Goal: Task Accomplishment & Management: Use online tool/utility

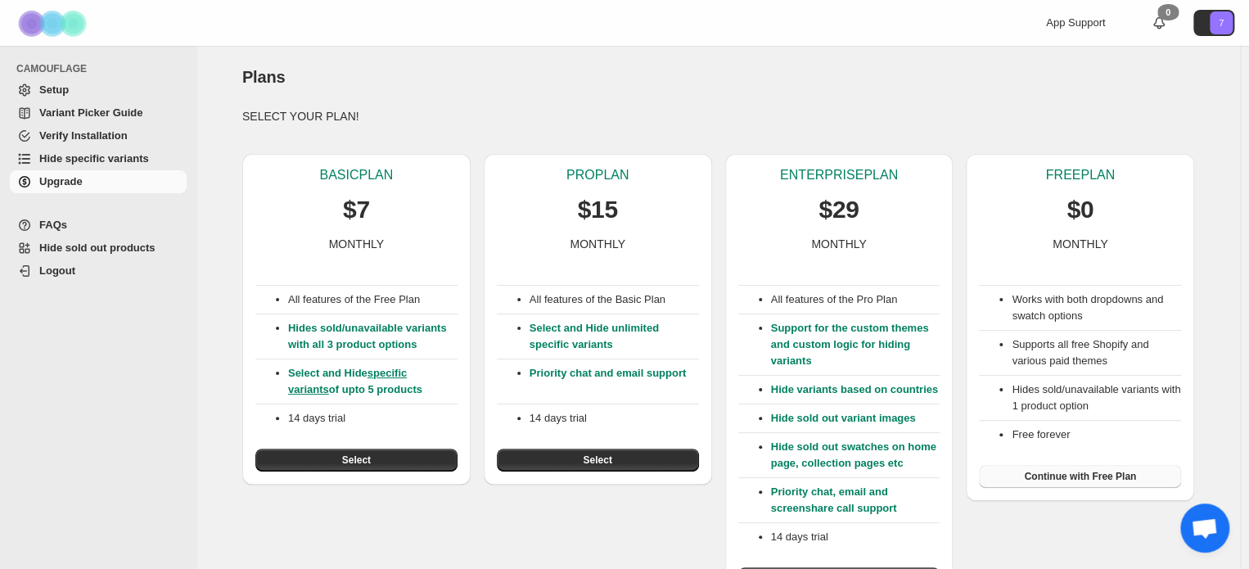
click at [1049, 480] on span "Continue with Free Plan" at bounding box center [1080, 476] width 112 height 13
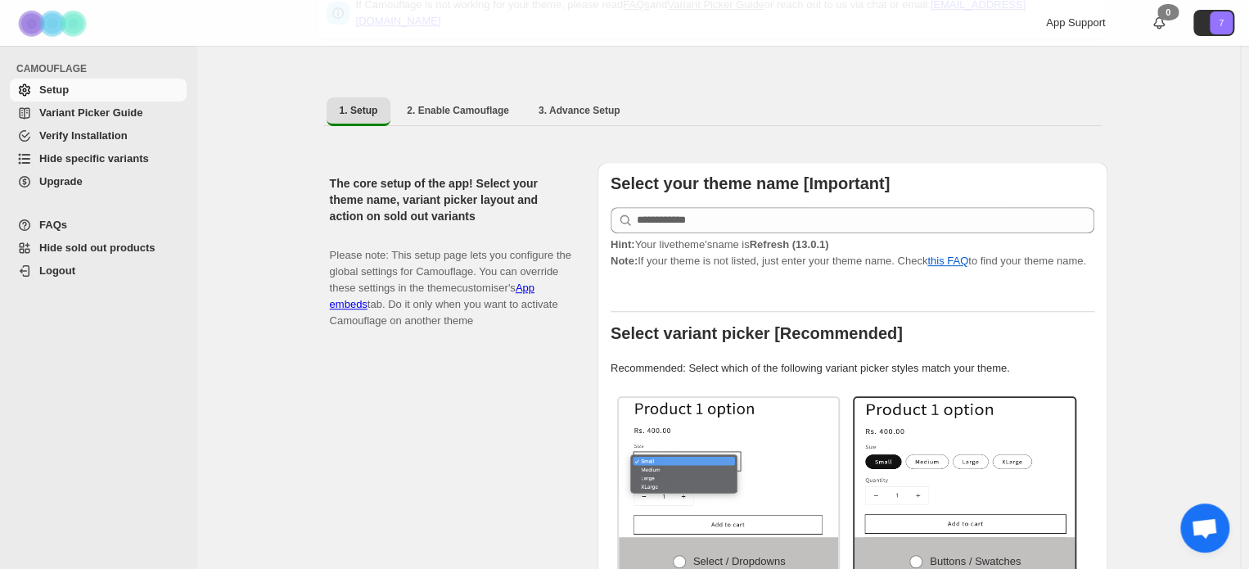
scroll to position [242, 0]
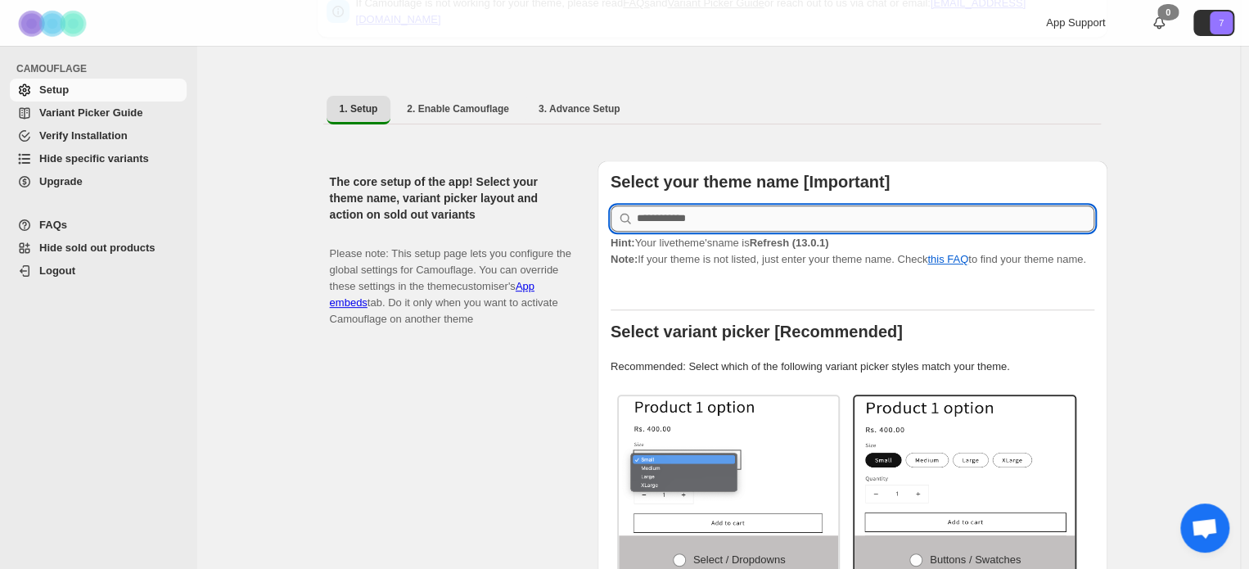
click at [679, 212] on input "text" at bounding box center [865, 218] width 457 height 26
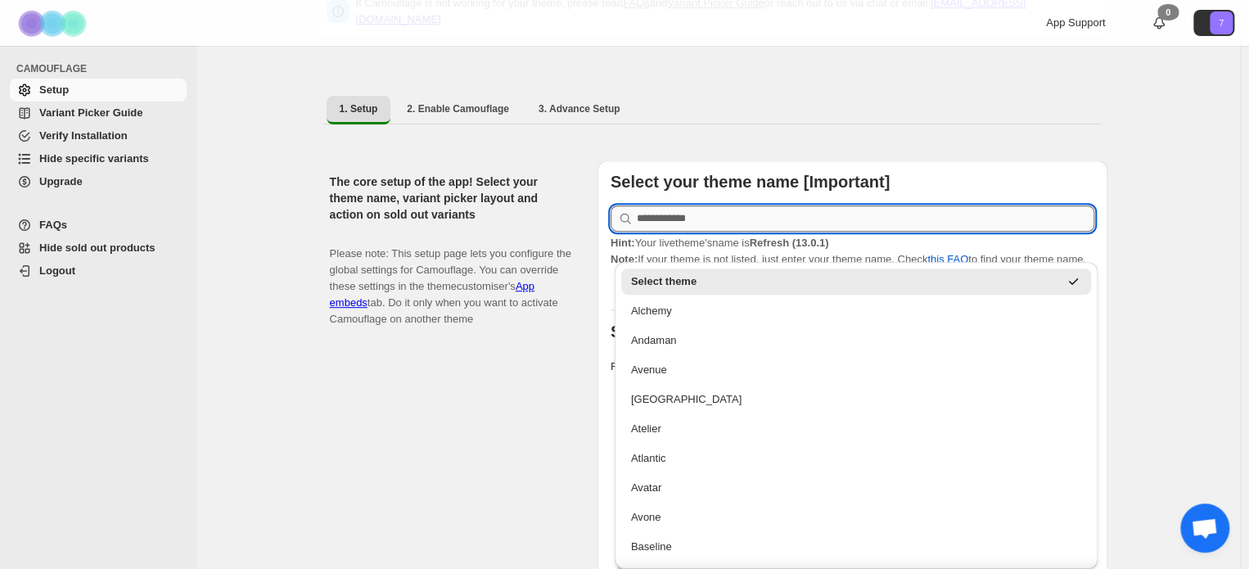
click at [679, 212] on input "text" at bounding box center [865, 218] width 457 height 26
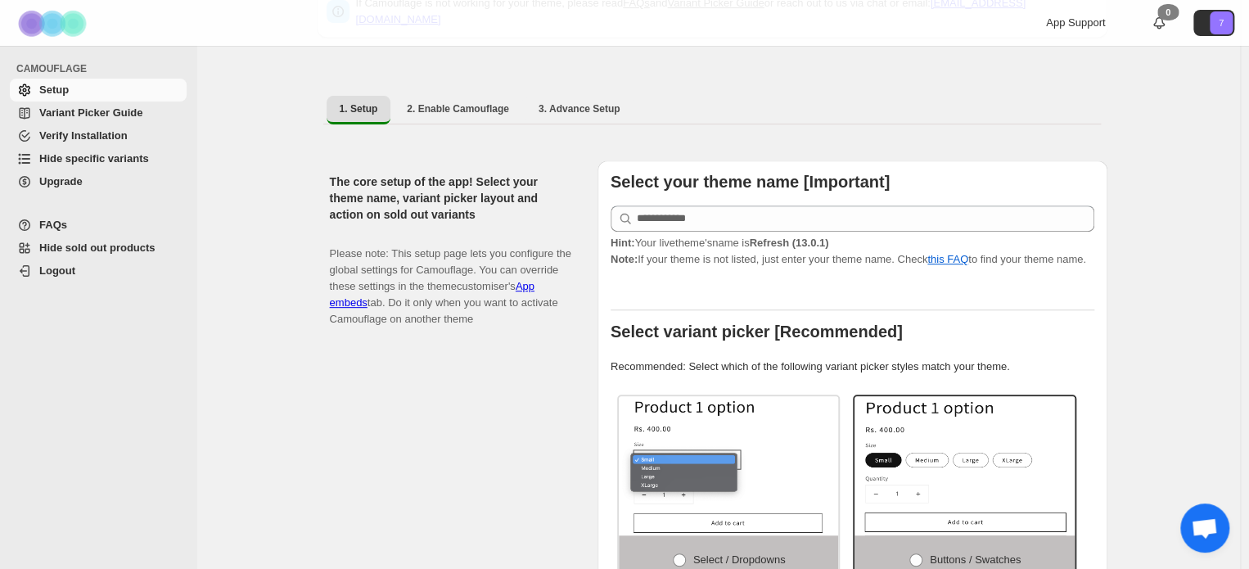
click at [457, 418] on div "The core setup of the app! Select your theme name, variant picker layout and ac…" at bounding box center [457, 499] width 254 height 679
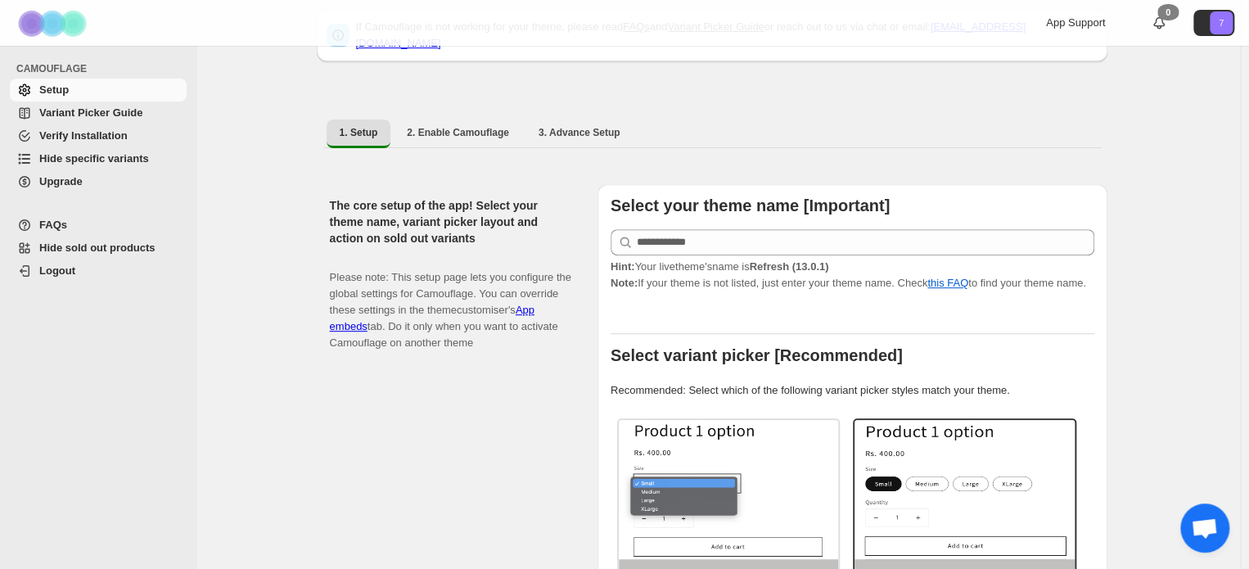
scroll to position [176, 0]
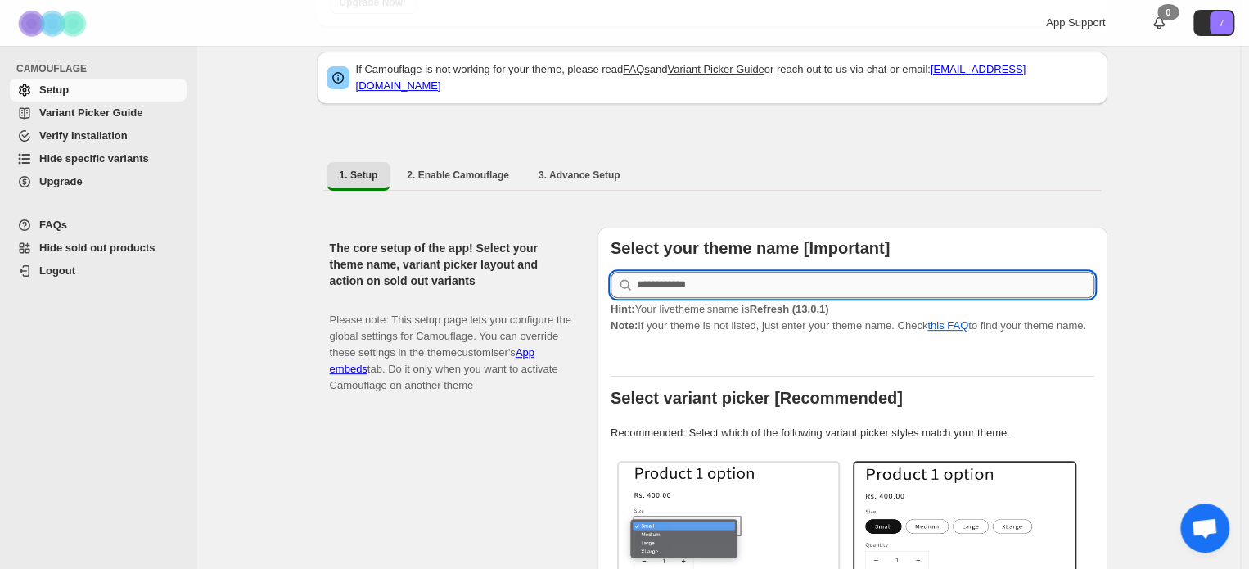
click at [678, 272] on input "text" at bounding box center [865, 285] width 457 height 26
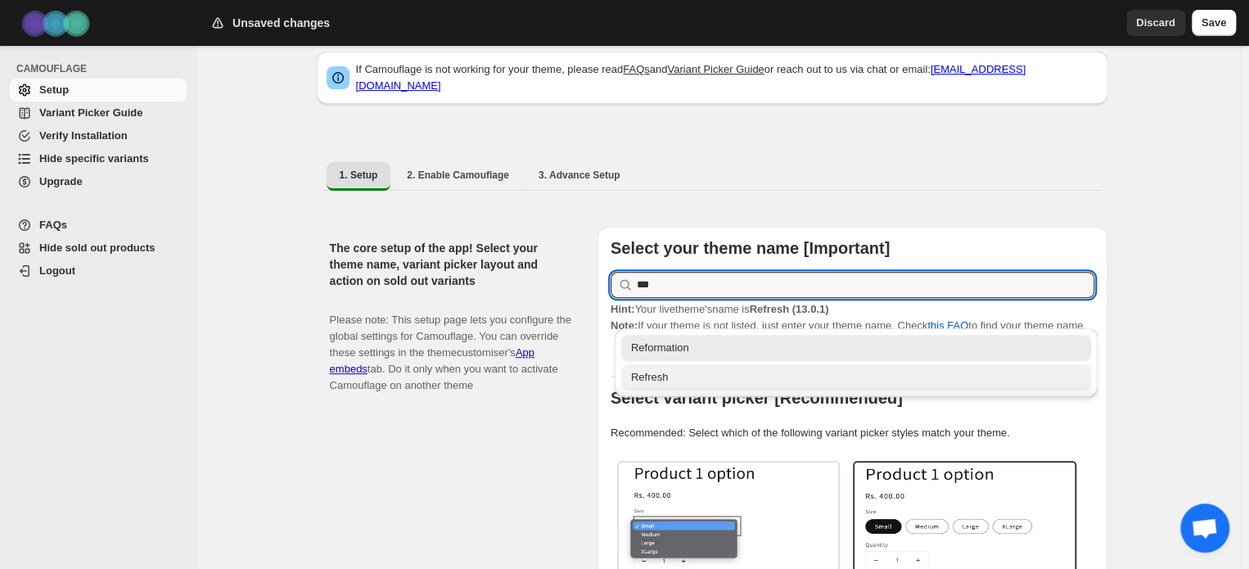
click at [677, 374] on div "Refresh" at bounding box center [856, 377] width 451 height 16
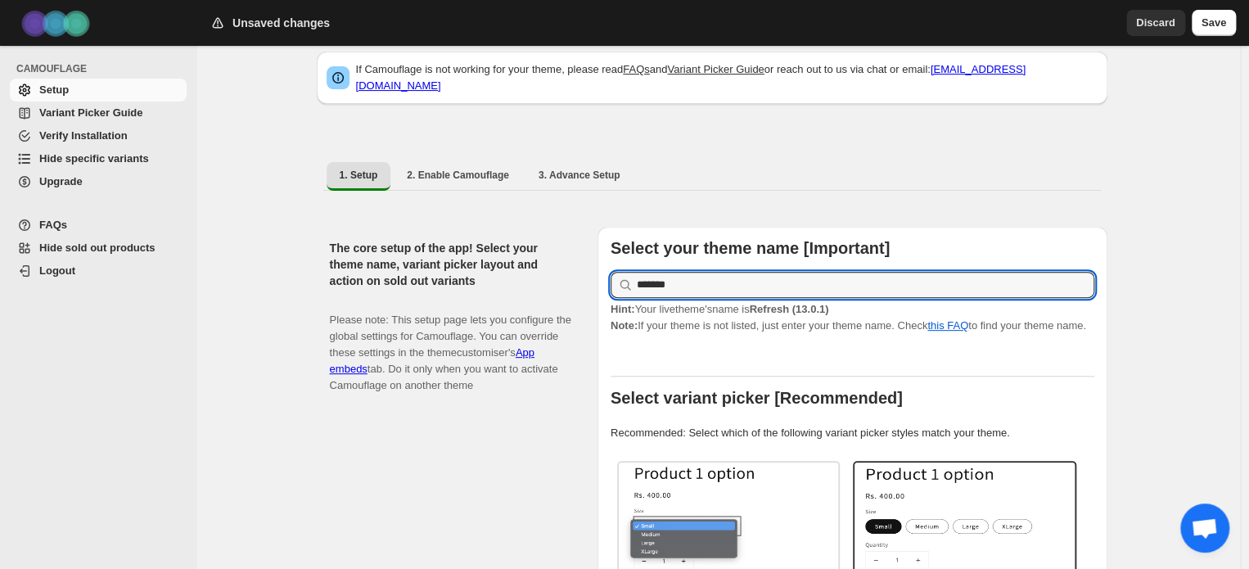
type input "*******"
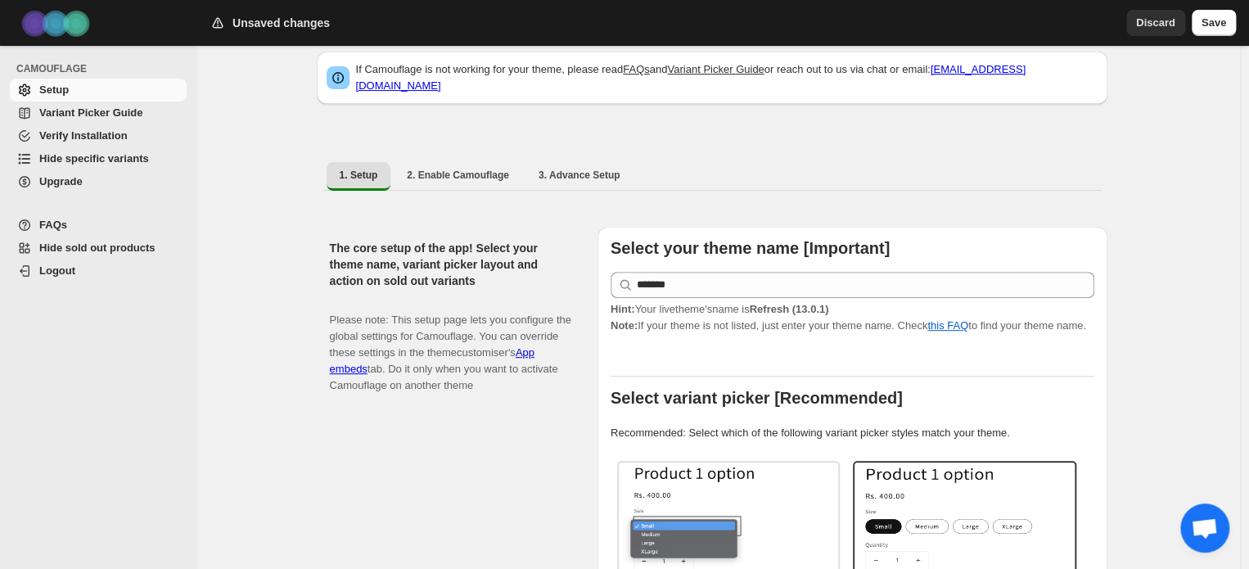
click at [503, 420] on div "The core setup of the app! Select your theme name, variant picker layout and ac…" at bounding box center [457, 566] width 254 height 679
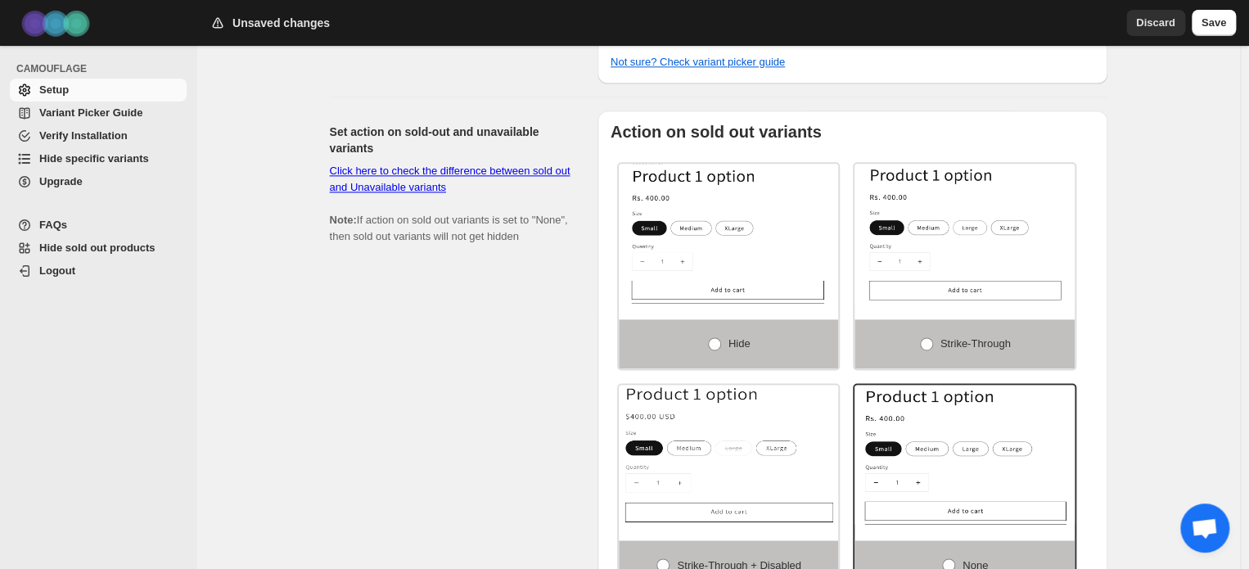
scroll to position [998, 0]
click at [715, 337] on span at bounding box center [714, 343] width 13 height 13
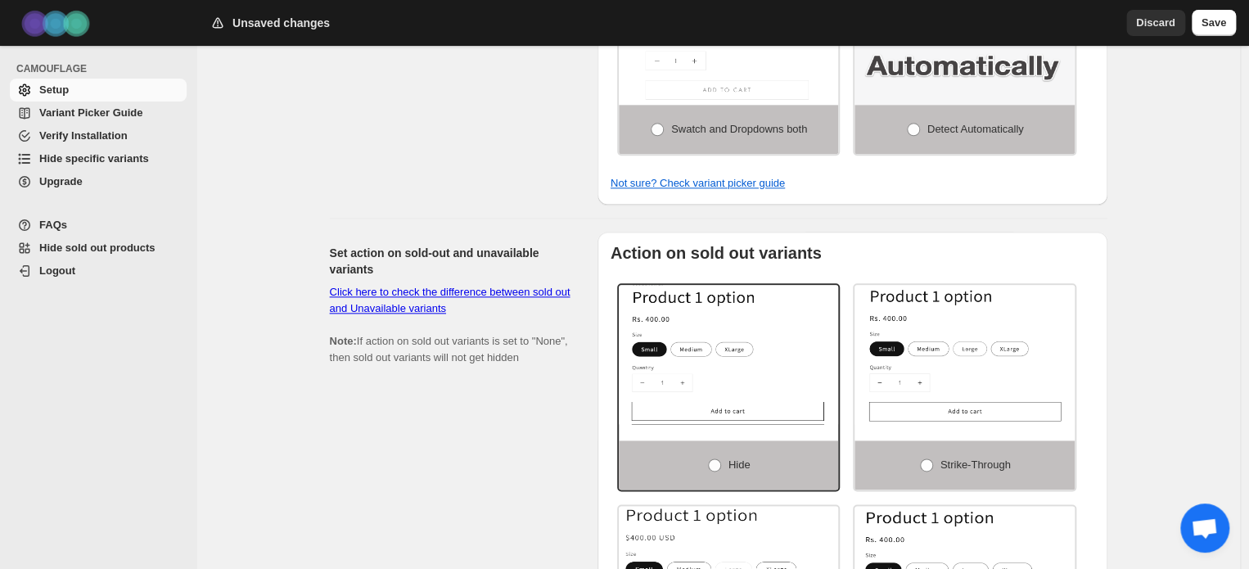
scroll to position [844, 0]
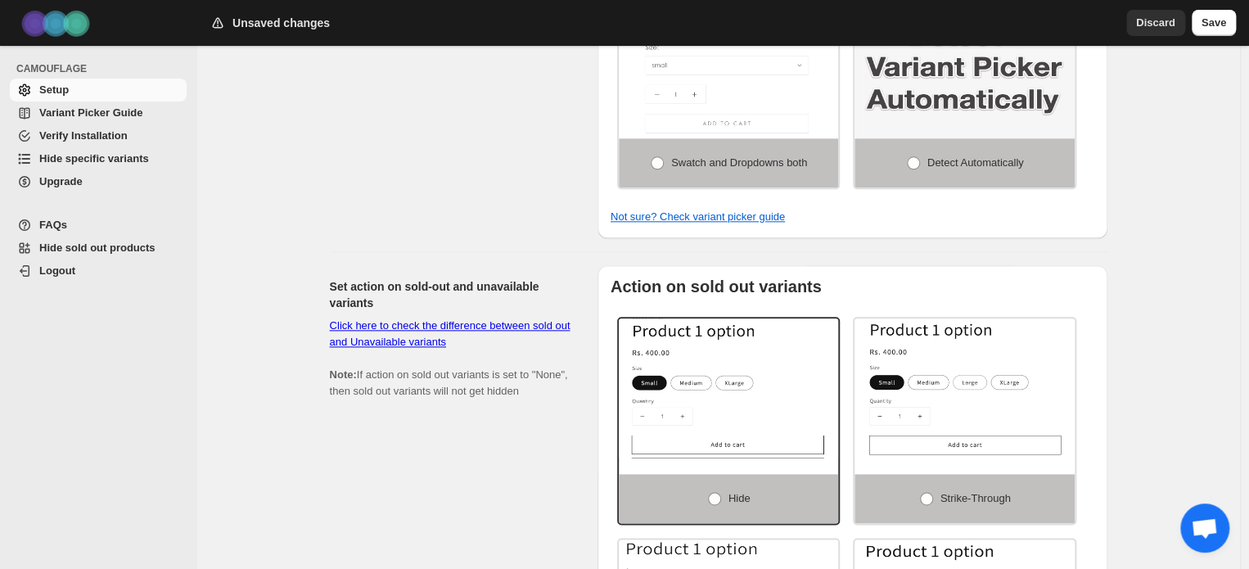
click at [497, 325] on div "Click here to check the difference between sold out and Unavailable variants No…" at bounding box center [450, 359] width 241 height 82
click at [484, 319] on link "Click here to check the difference between sold out and Unavailable variants" at bounding box center [450, 333] width 241 height 29
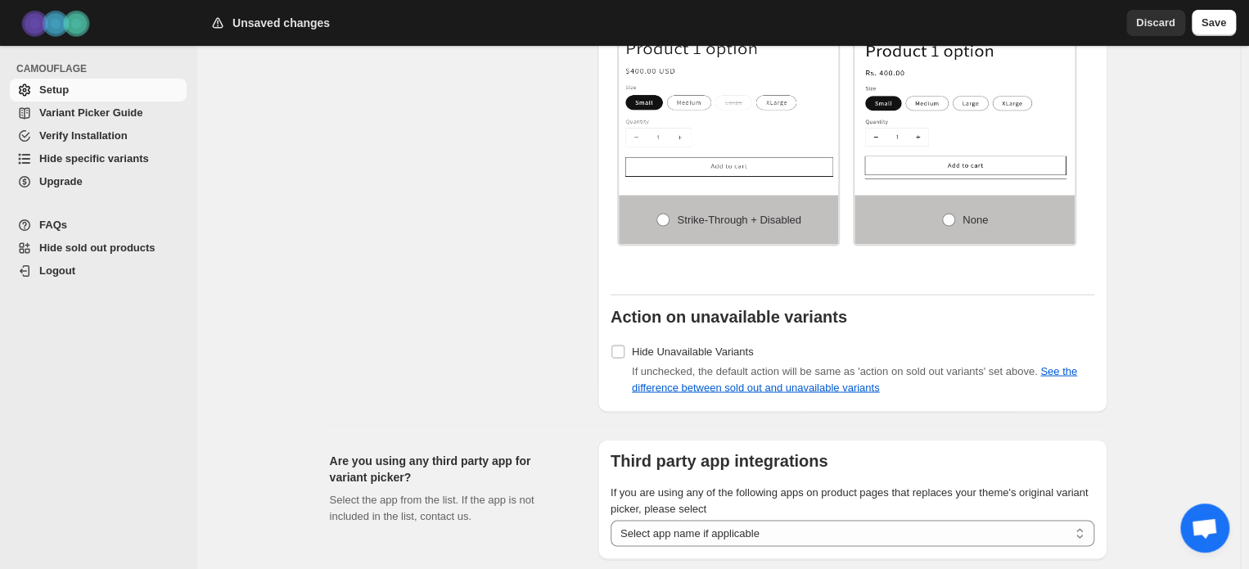
scroll to position [1456, 0]
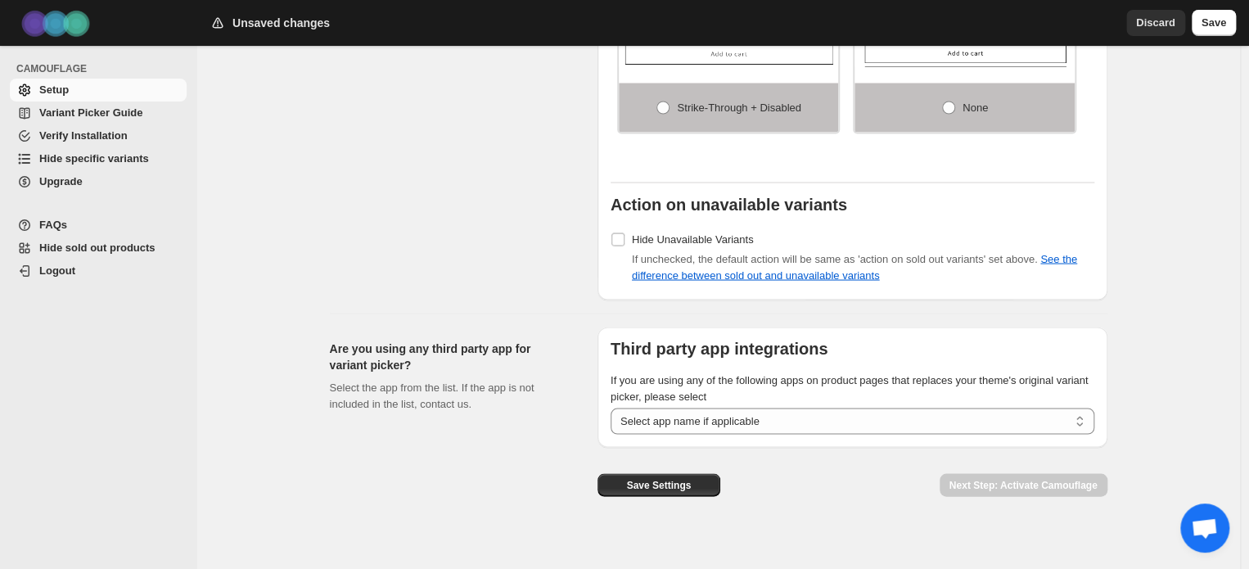
click at [535, 313] on div "**********" at bounding box center [712, 411] width 790 height 196
click at [620, 473] on button "Save Settings" at bounding box center [658, 484] width 123 height 23
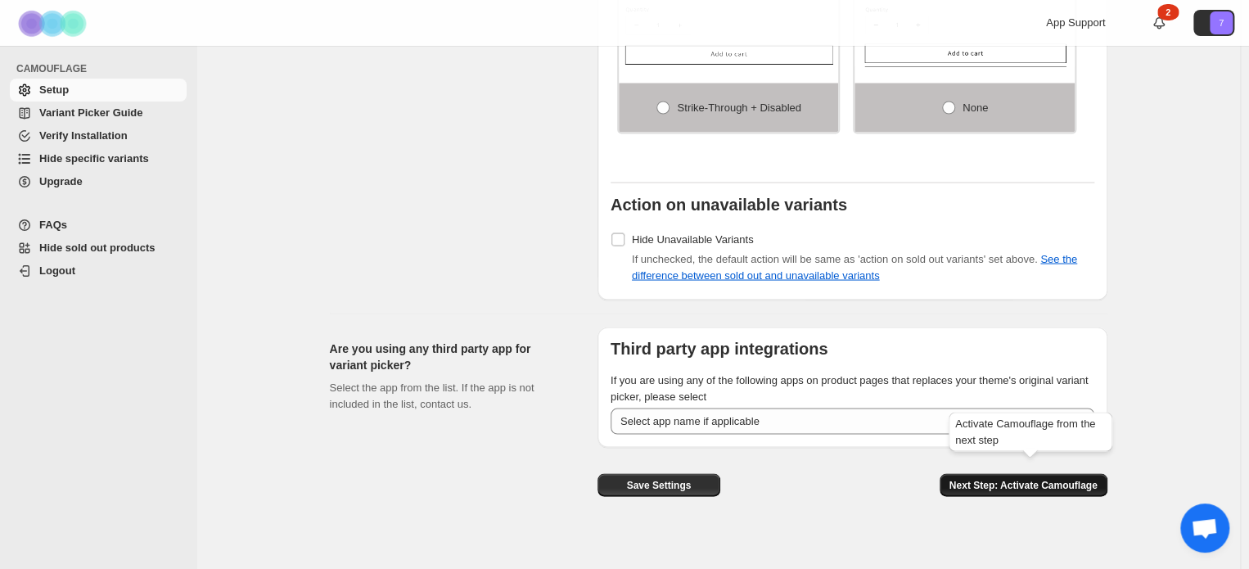
click at [977, 478] on span "Next Step: Activate Camouflage" at bounding box center [1023, 484] width 148 height 13
select select "**********"
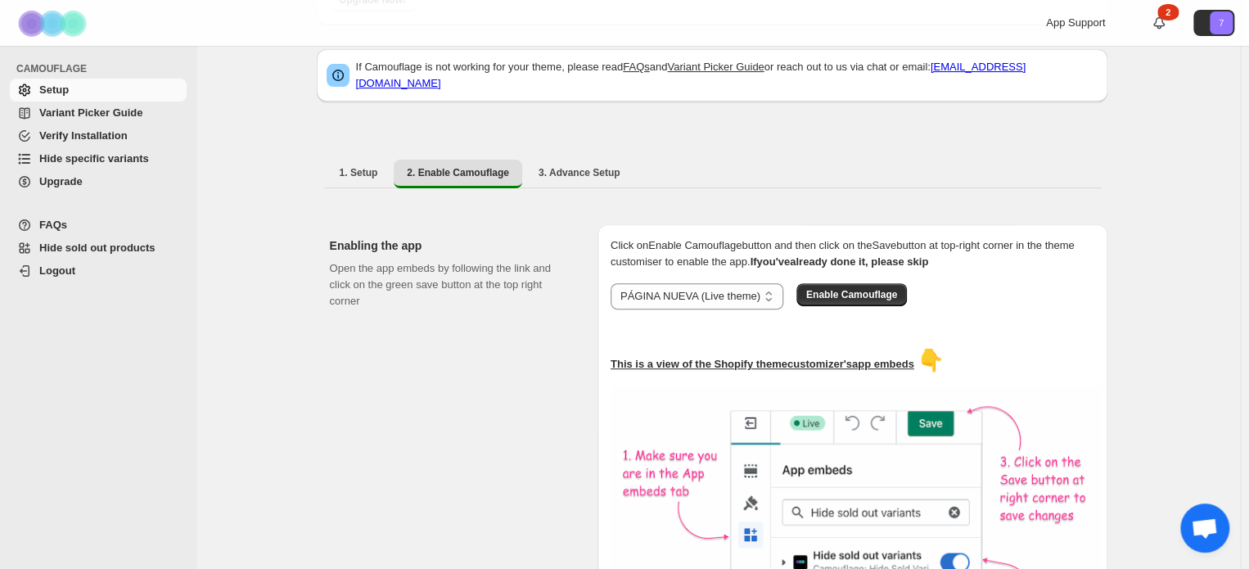
scroll to position [177, 0]
click at [799, 289] on button "Enable Camouflage" at bounding box center [851, 296] width 110 height 23
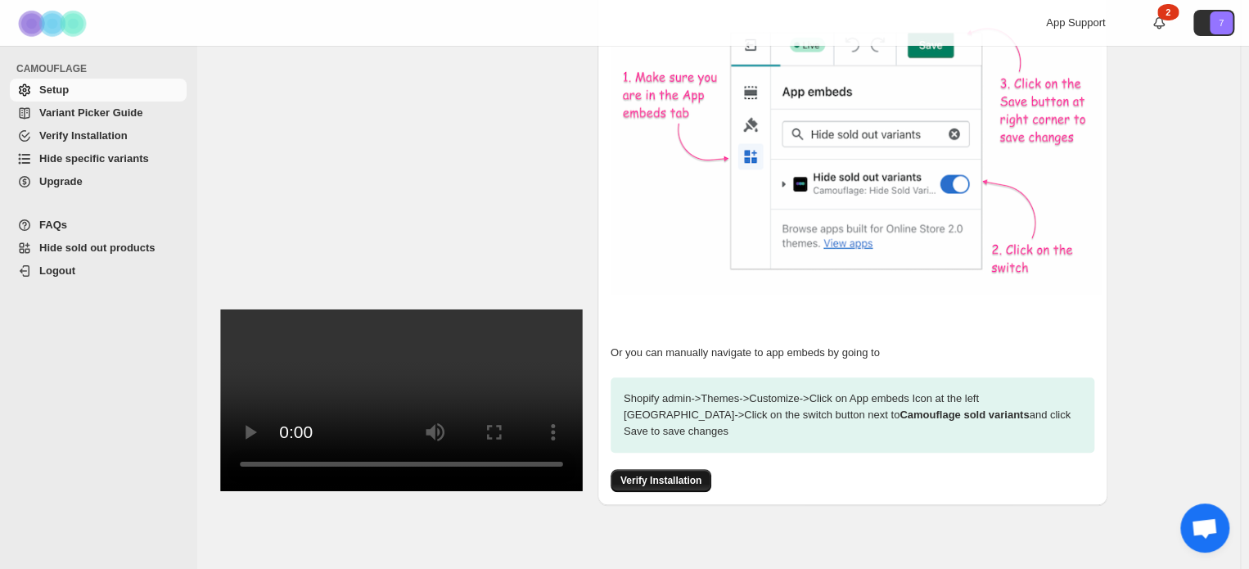
click at [666, 474] on span "Verify Installation" at bounding box center [660, 480] width 81 height 13
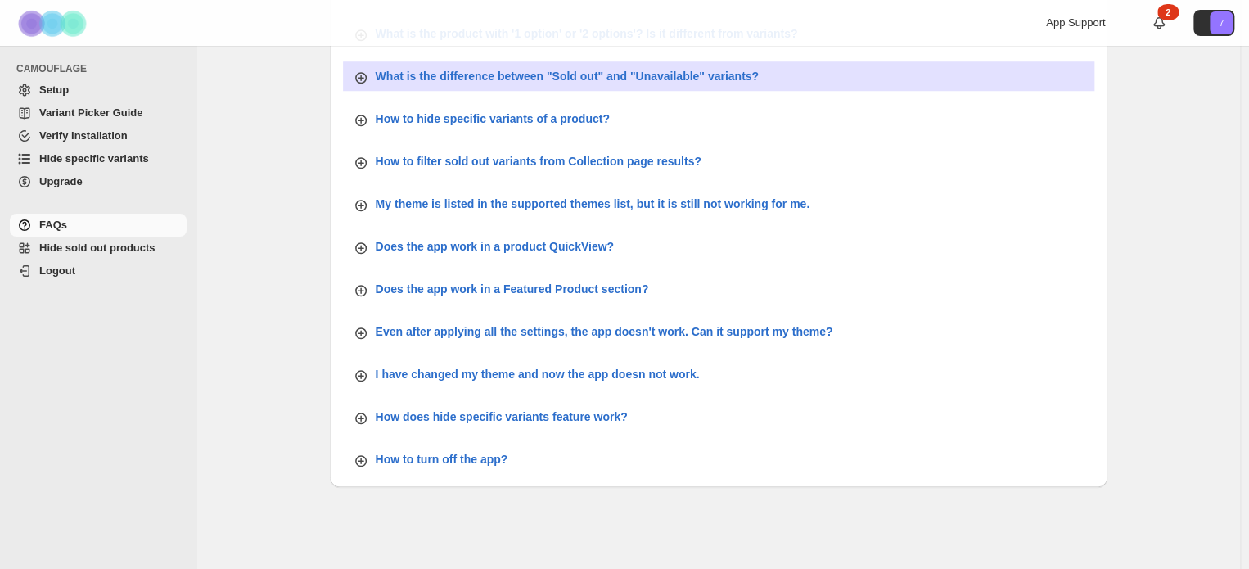
scroll to position [621, 0]
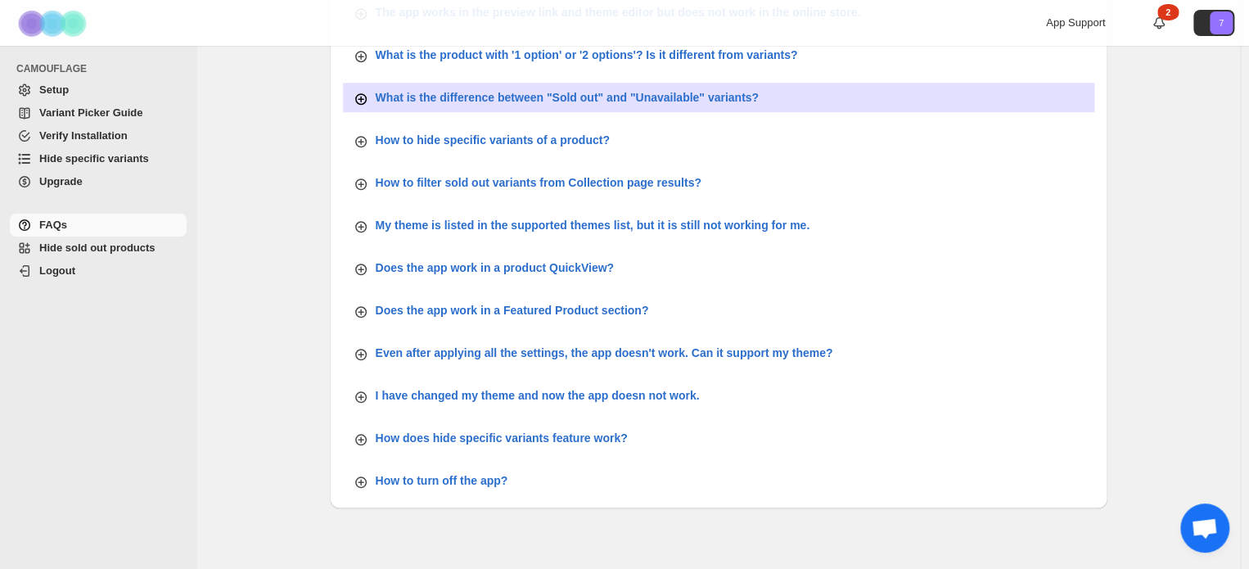
click at [552, 101] on p "What is the difference between "Sold out" and "Unavailable" variants?" at bounding box center [567, 97] width 383 height 16
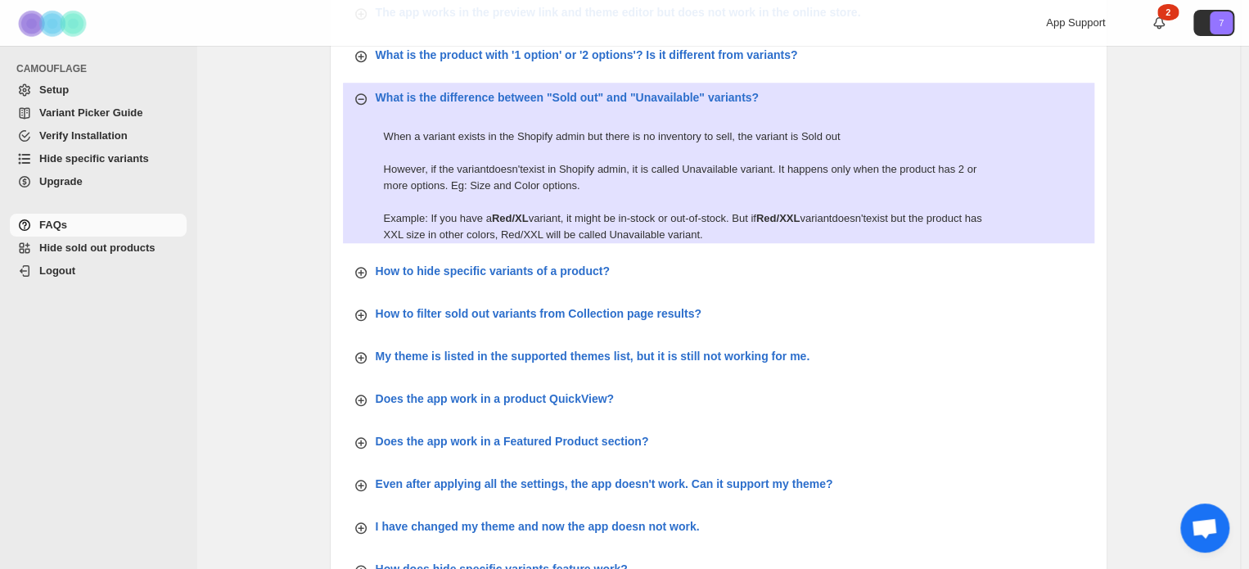
click at [304, 190] on div "FAQs. This page is ready FAQs How to find the theme name? Go to Shopify Admin -…" at bounding box center [717, 89] width 1043 height 1329
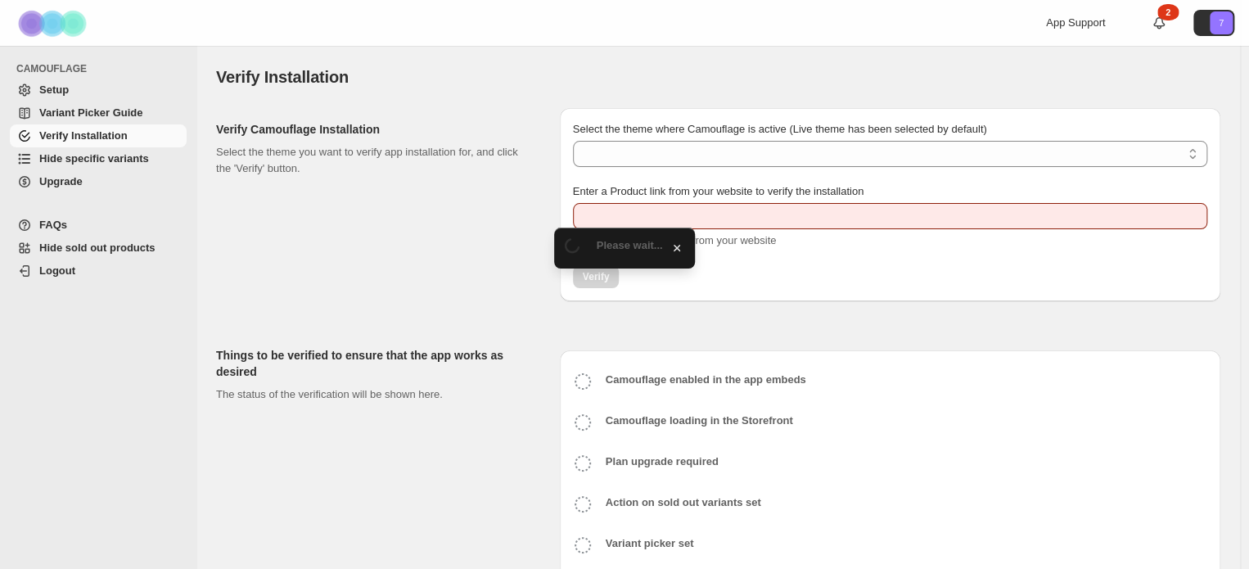
type input "**********"
select select "**********"
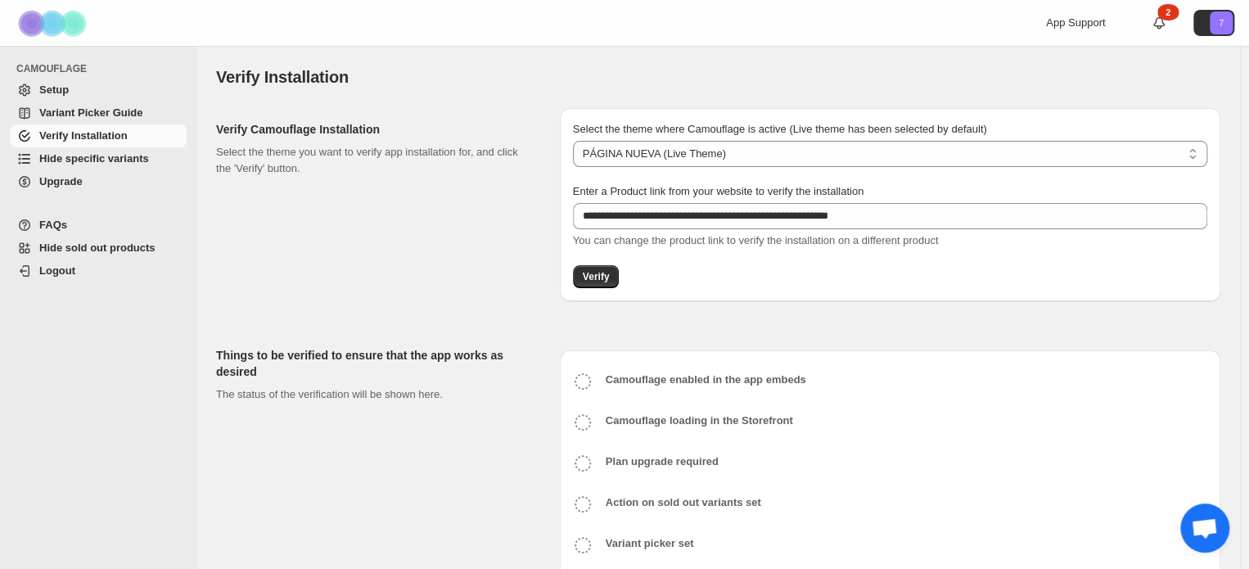
click at [589, 290] on div "**********" at bounding box center [890, 204] width 660 height 193
click at [589, 280] on span "Verify" at bounding box center [596, 276] width 27 height 13
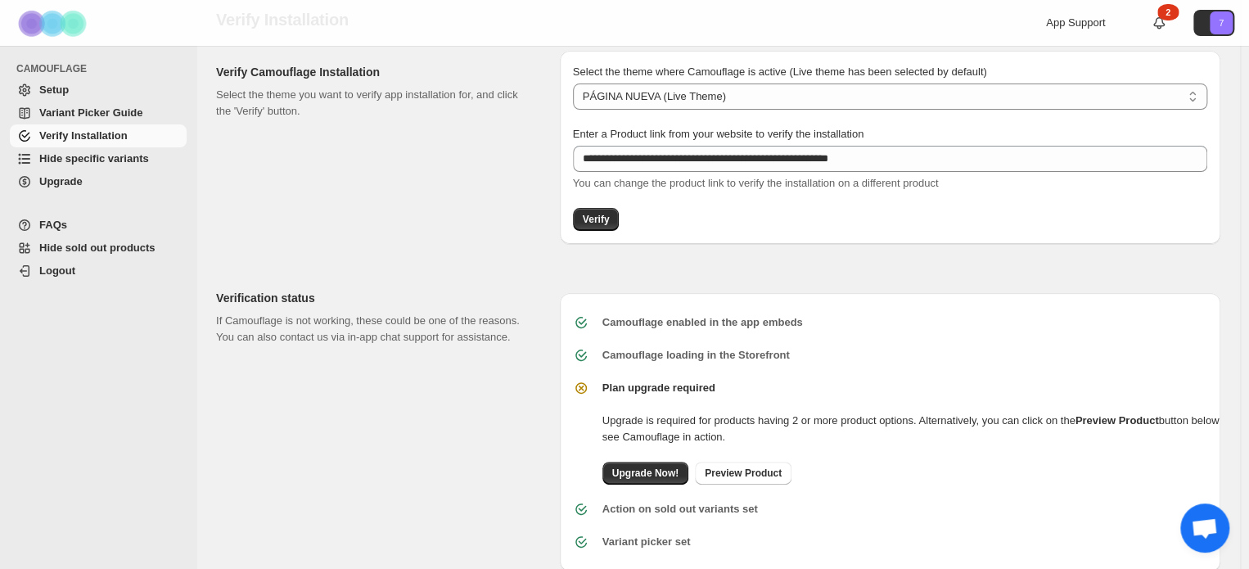
scroll to position [92, 0]
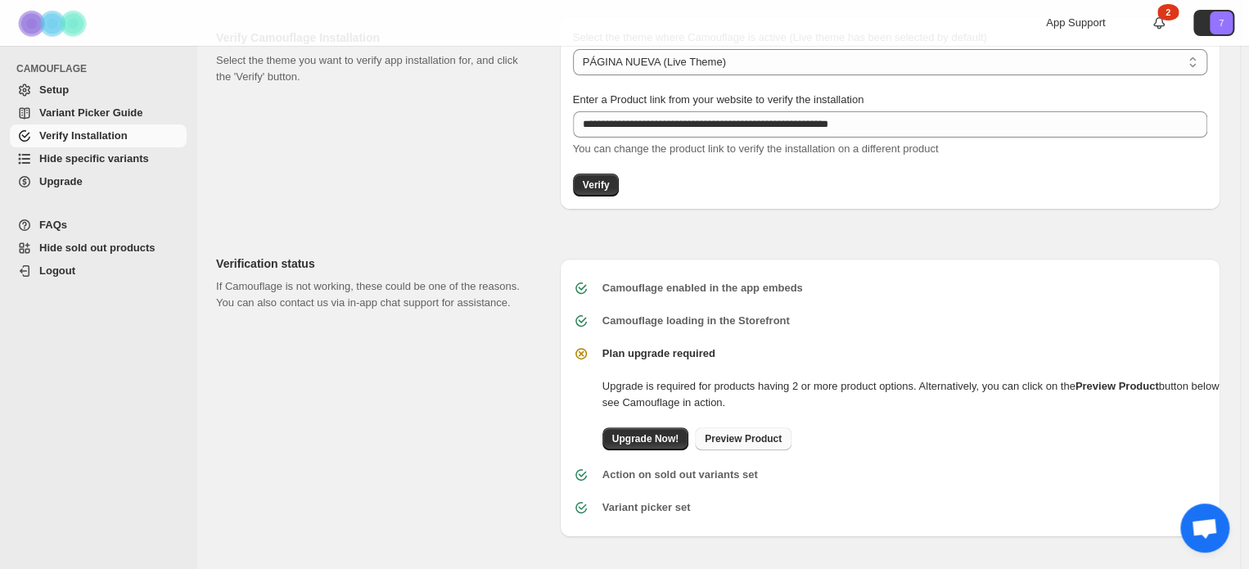
click at [709, 434] on span "Preview Product" at bounding box center [743, 438] width 77 height 13
